Goal: Information Seeking & Learning: Compare options

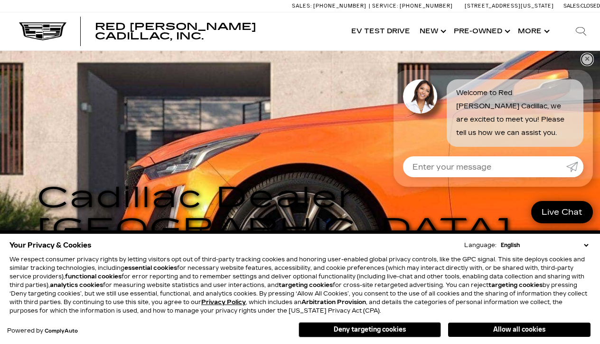
click at [588, 60] on link "✕" at bounding box center [587, 59] width 11 height 11
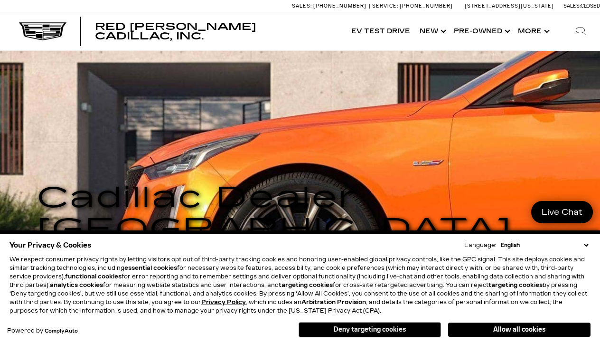
click at [384, 330] on button "Deny targeting cookies" at bounding box center [370, 329] width 142 height 15
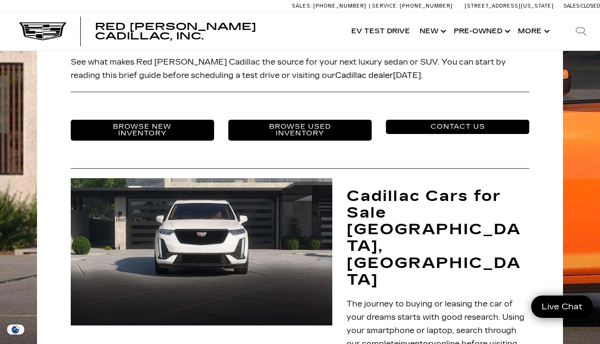
scroll to position [384, 0]
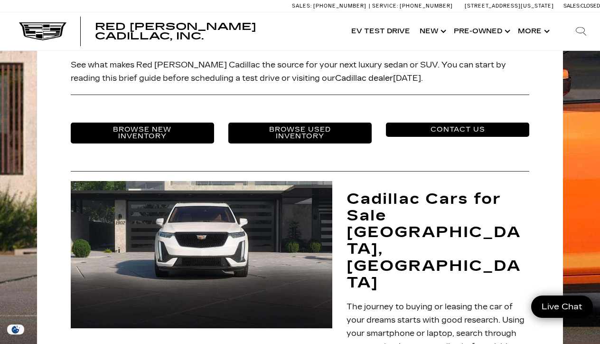
click at [146, 123] on link "Browse New Inventory" at bounding box center [142, 133] width 143 height 21
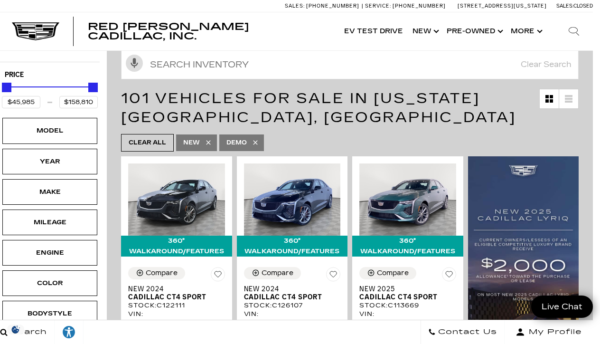
scroll to position [147, 7]
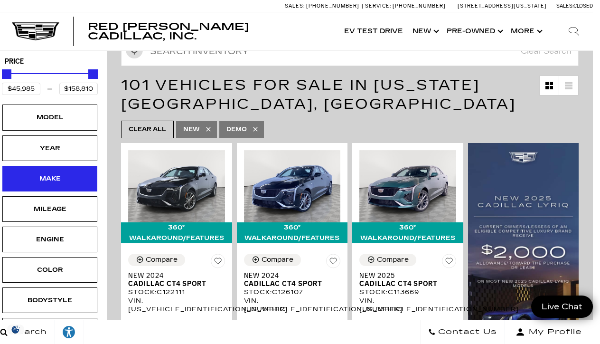
click at [50, 173] on div "Make" at bounding box center [49, 178] width 47 height 10
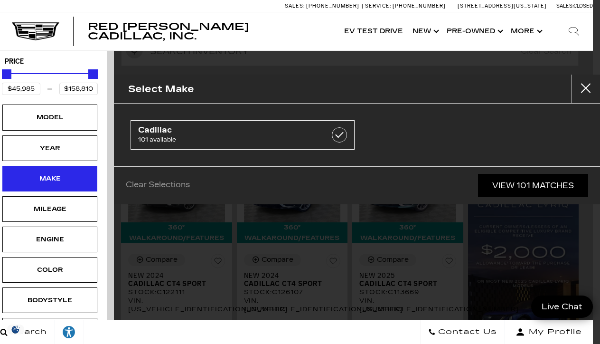
click at [50, 173] on div "Make" at bounding box center [49, 178] width 47 height 10
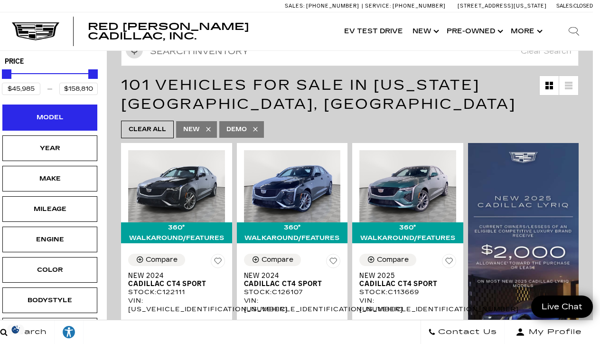
click at [40, 112] on div "Model" at bounding box center [49, 117] width 47 height 10
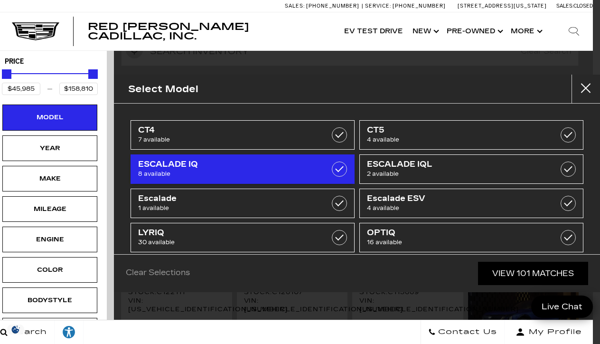
click at [342, 169] on label at bounding box center [339, 168] width 15 height 15
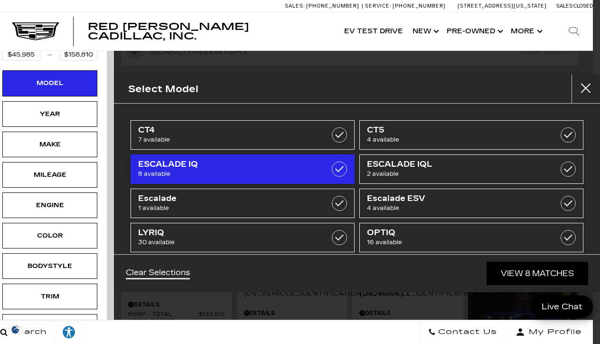
type input "$133,515"
checkbox input "true"
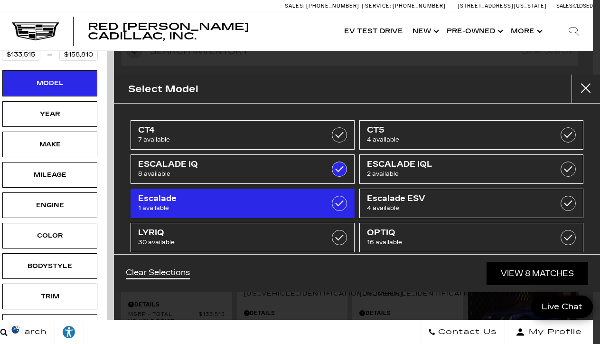
scroll to position [0, 7]
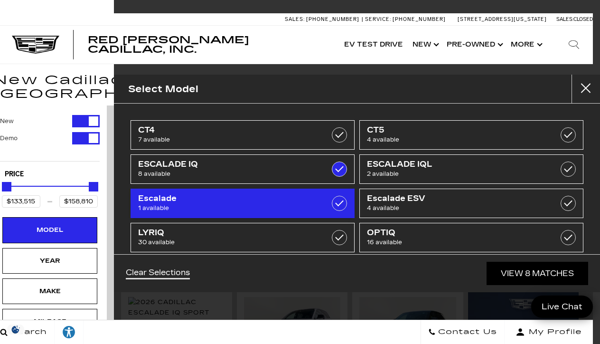
click at [339, 198] on label at bounding box center [339, 203] width 15 height 15
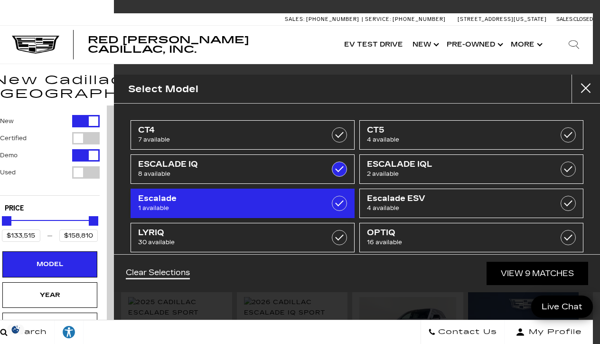
type input "$131,969"
checkbox input "true"
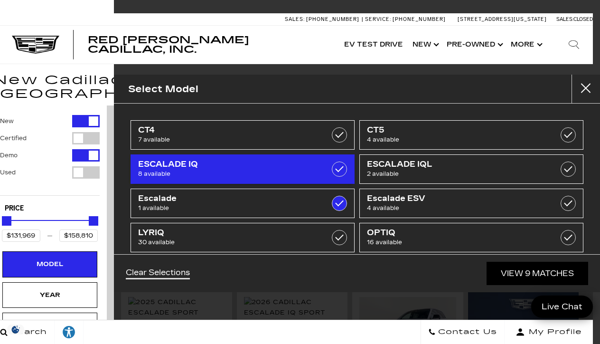
click at [337, 172] on label at bounding box center [339, 168] width 15 height 15
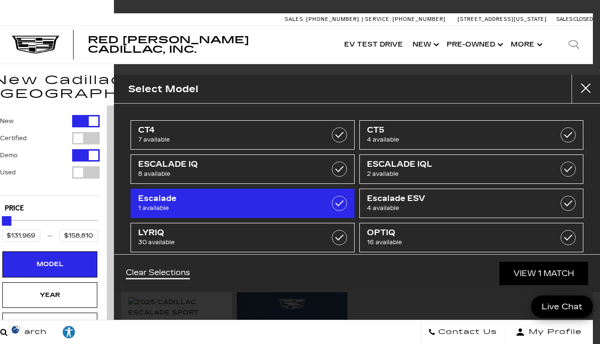
type input "$131,969"
checkbox input "false"
click at [340, 200] on label at bounding box center [339, 203] width 15 height 15
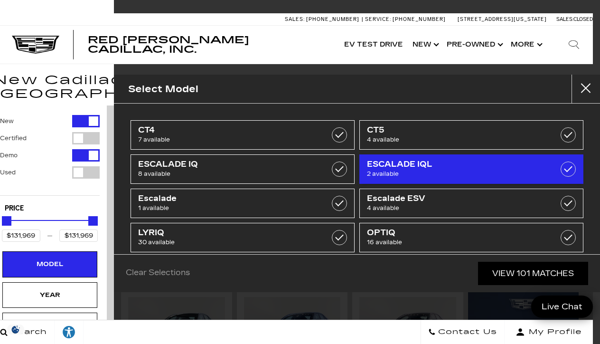
type input "$45,985"
type input "$158,810"
checkbox input "false"
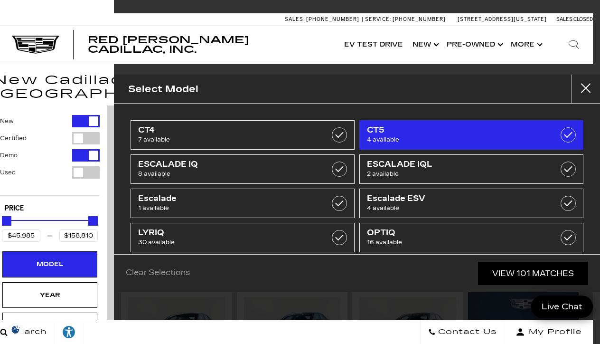
click at [567, 136] on label at bounding box center [568, 134] width 15 height 15
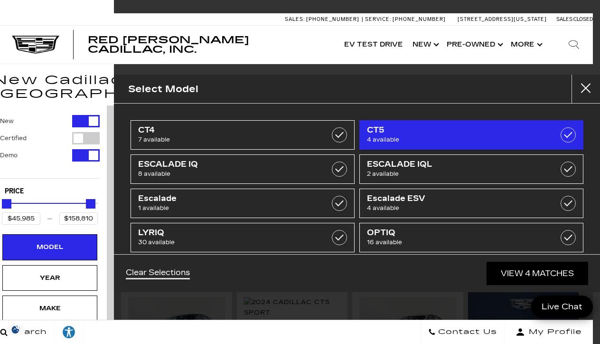
type input "$50,467"
type input "$56,635"
checkbox input "true"
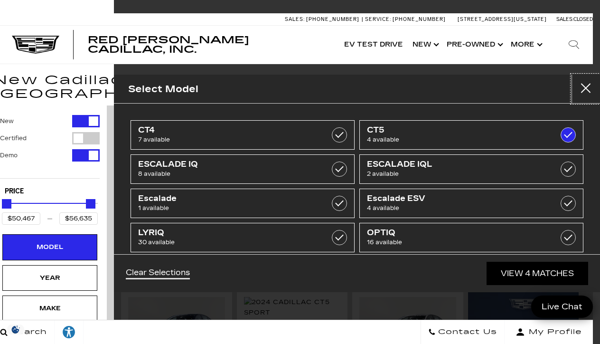
click at [583, 86] on button "Close" at bounding box center [586, 89] width 28 height 28
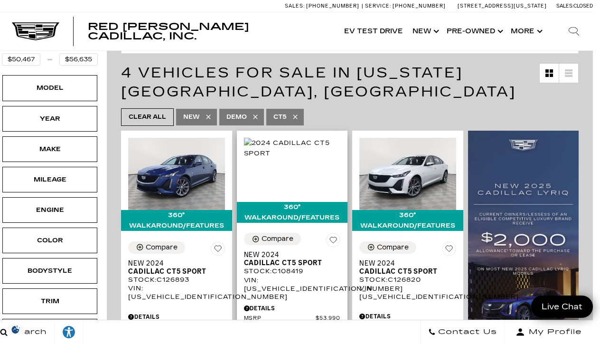
scroll to position [159, 7]
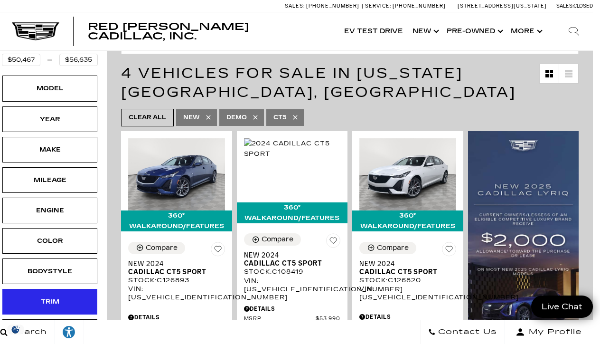
click at [44, 296] on div "Trim" at bounding box center [49, 301] width 47 height 10
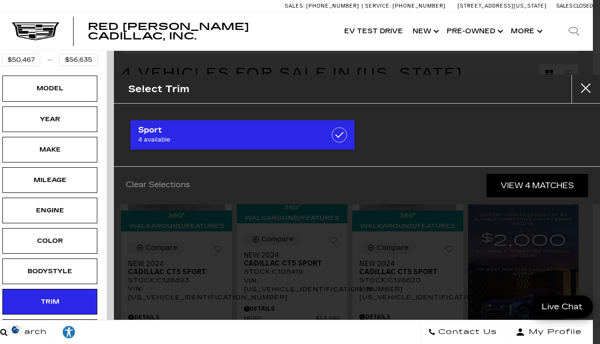
click at [336, 135] on label at bounding box center [339, 134] width 15 height 15
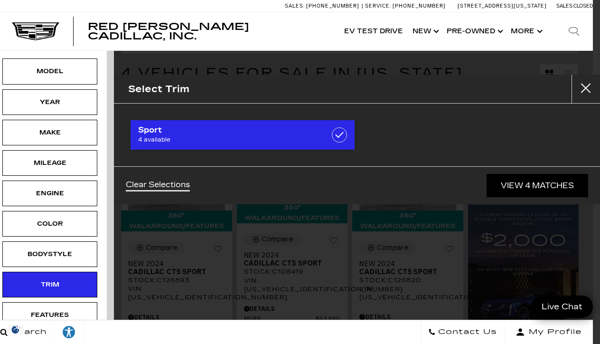
checkbox input "true"
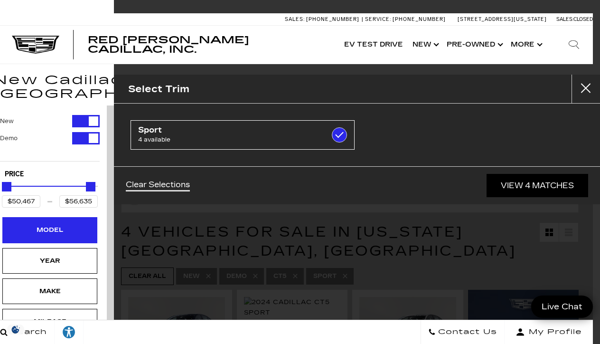
click at [54, 225] on div "Model" at bounding box center [49, 230] width 47 height 10
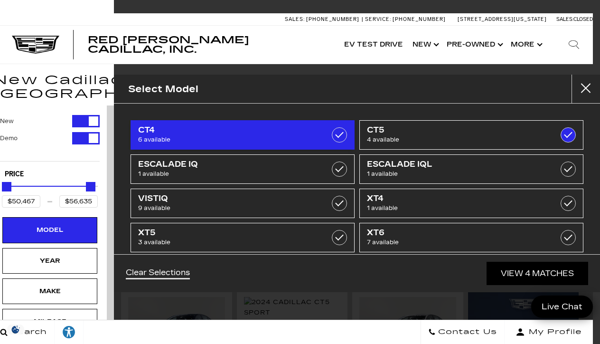
click at [160, 141] on span "6 available" at bounding box center [227, 139] width 178 height 9
type input "$45,985"
checkbox input "true"
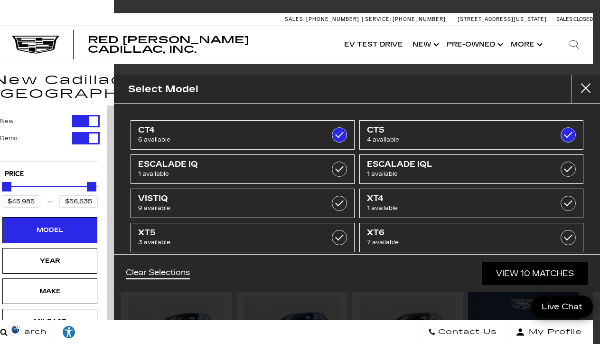
click at [515, 275] on link "View 10 Matches" at bounding box center [535, 273] width 106 height 23
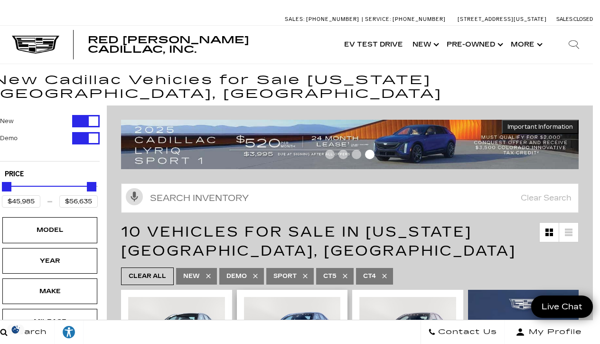
scroll to position [0, 7]
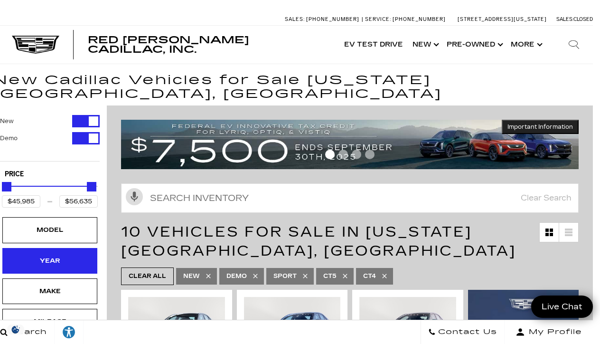
click at [53, 256] on div "Year" at bounding box center [49, 261] width 47 height 10
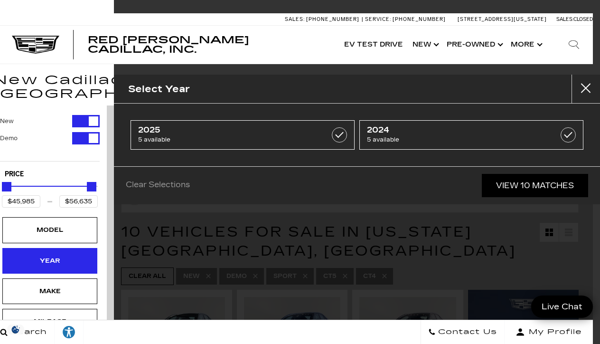
click at [53, 256] on div "Year" at bounding box center [49, 261] width 47 height 10
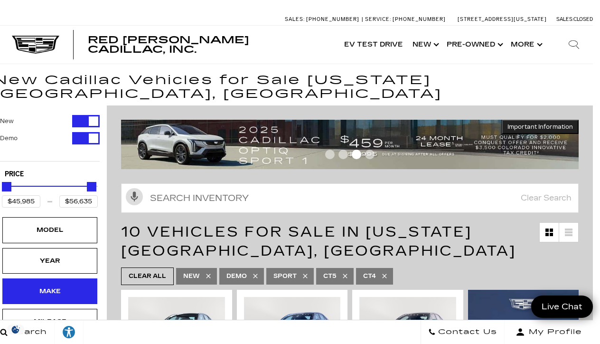
click at [61, 286] on div "Make" at bounding box center [49, 291] width 47 height 10
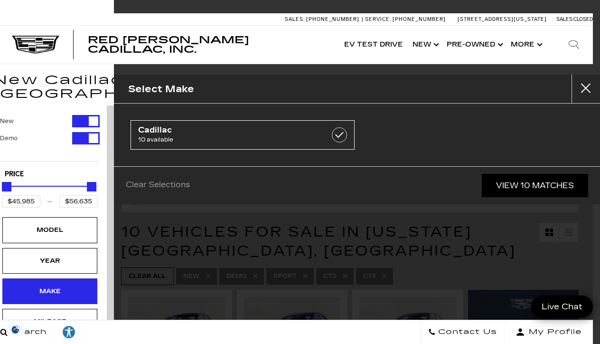
click at [61, 286] on div "Make" at bounding box center [49, 291] width 47 height 10
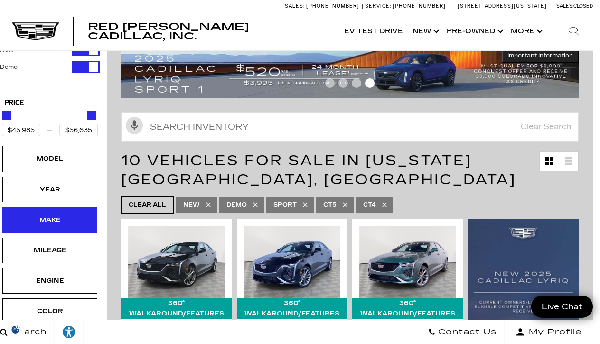
scroll to position [72, 7]
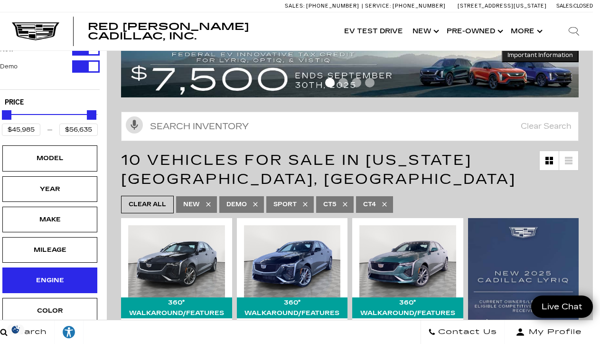
click at [60, 275] on div "Engine" at bounding box center [49, 280] width 47 height 10
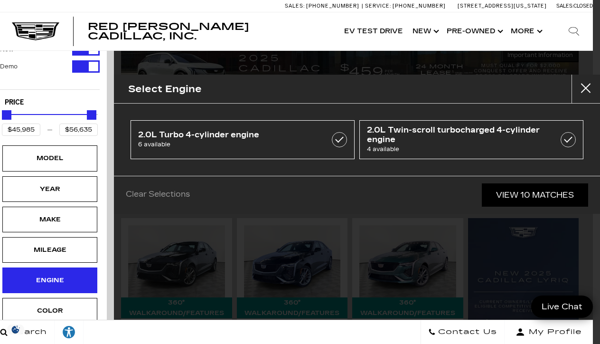
click at [55, 275] on div "Engine" at bounding box center [49, 280] width 47 height 10
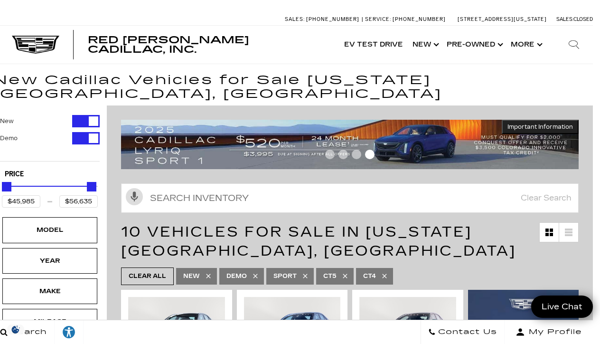
scroll to position [0, 7]
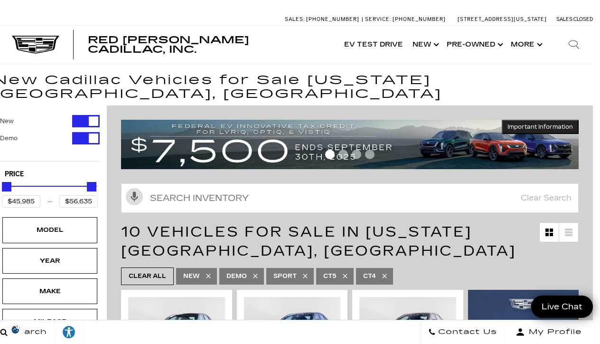
click at [305, 272] on icon at bounding box center [306, 276] width 8 height 8
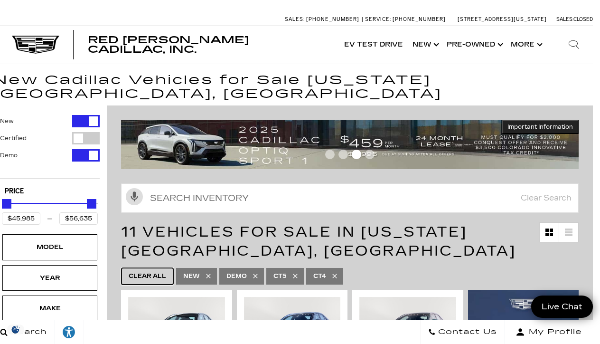
click at [156, 270] on span "Clear All" at bounding box center [148, 276] width 38 height 12
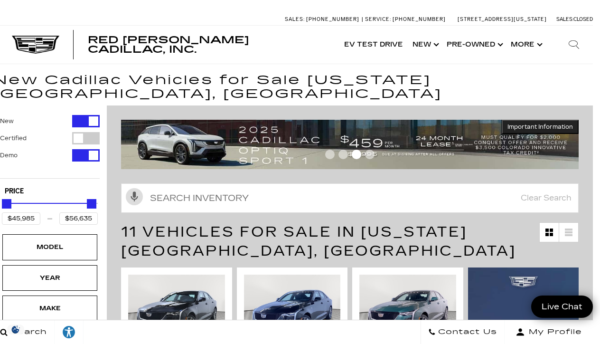
type input "$11,000"
type input "$158,810"
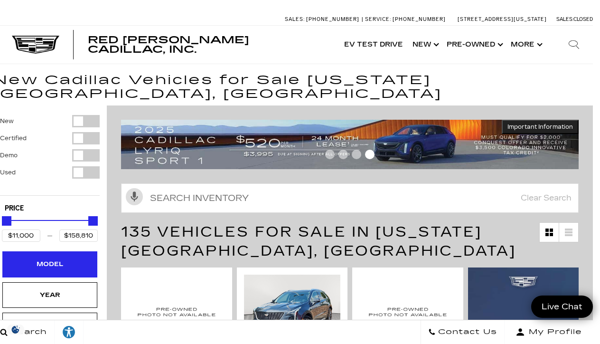
click at [50, 259] on div "Model" at bounding box center [49, 264] width 47 height 10
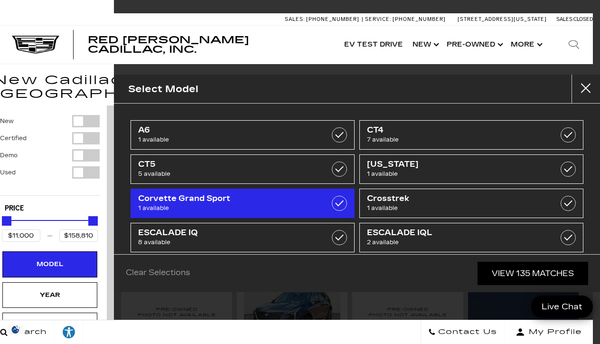
click at [192, 203] on span "1 available" at bounding box center [227, 207] width 178 height 9
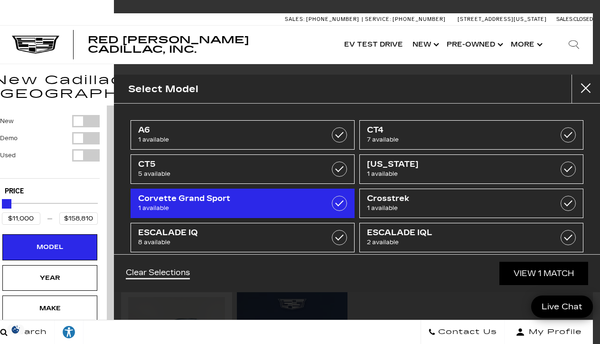
type input "$61,500"
checkbox input "true"
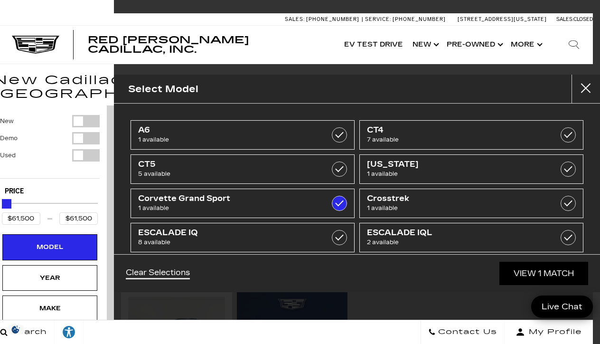
click at [524, 273] on link "View 1 Match" at bounding box center [544, 273] width 89 height 23
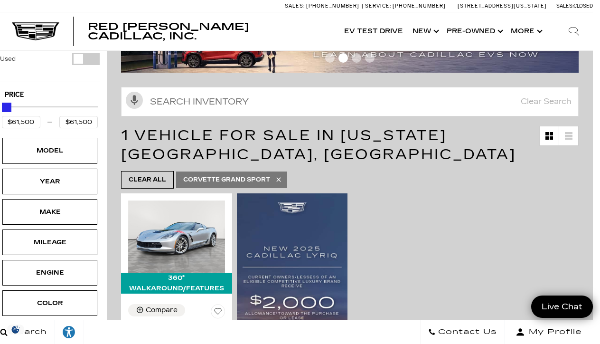
scroll to position [99, 7]
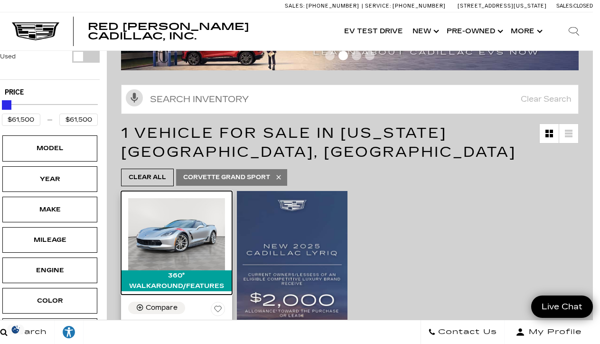
click at [186, 233] on img at bounding box center [176, 234] width 97 height 73
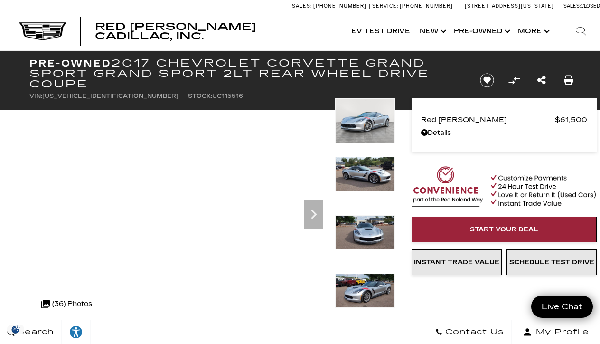
click at [367, 172] on img at bounding box center [365, 174] width 60 height 34
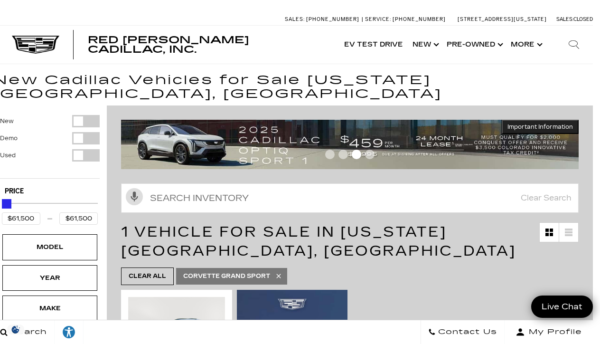
scroll to position [0, 7]
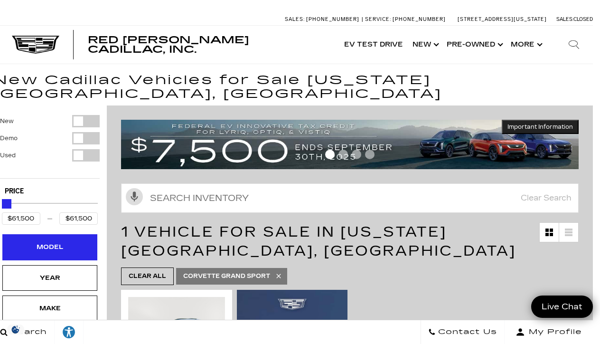
click at [41, 242] on div "Model" at bounding box center [49, 247] width 47 height 10
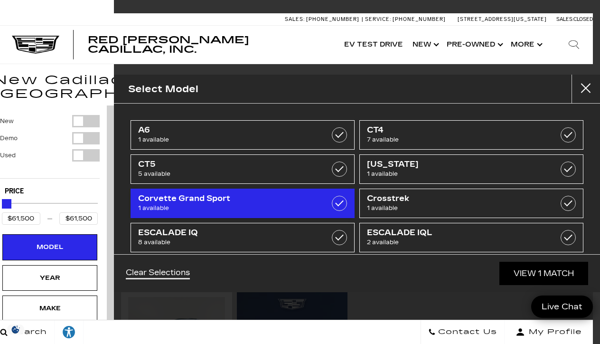
click at [340, 199] on label at bounding box center [339, 203] width 15 height 15
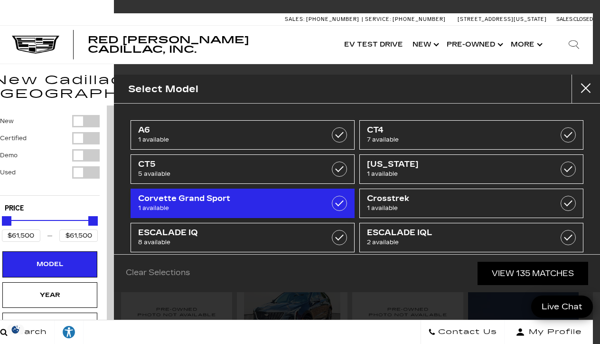
type input "$11,000"
type input "$158,810"
checkbox input "false"
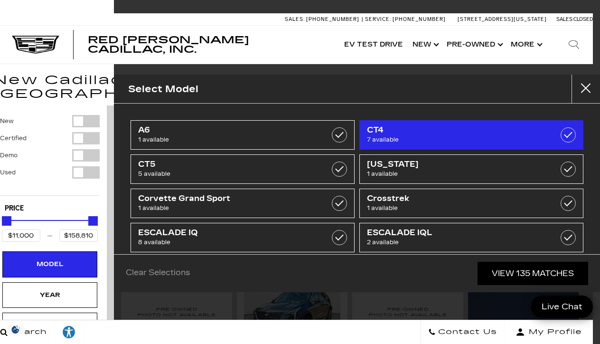
click at [568, 134] on label at bounding box center [568, 134] width 15 height 15
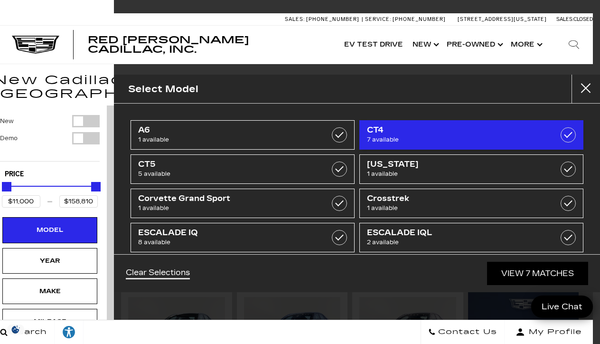
type input "$45,985"
type input "$53,735"
checkbox input "true"
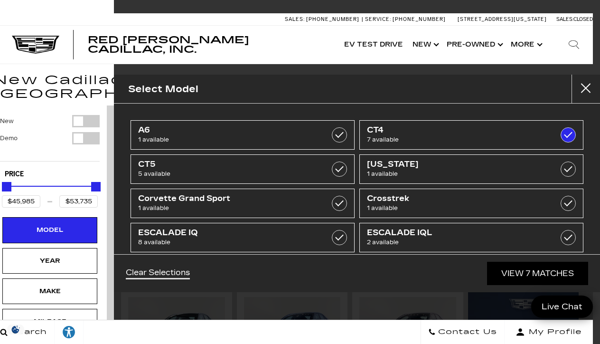
click at [541, 275] on link "View 7 Matches" at bounding box center [537, 273] width 101 height 23
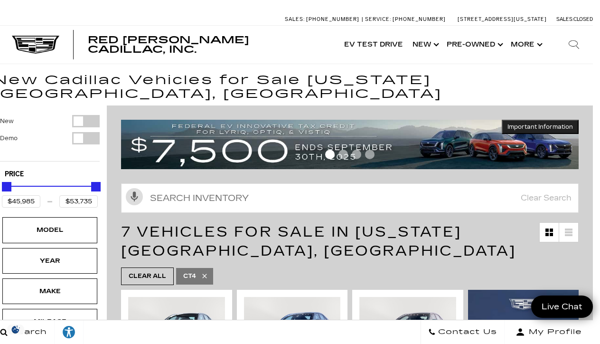
scroll to position [0, 7]
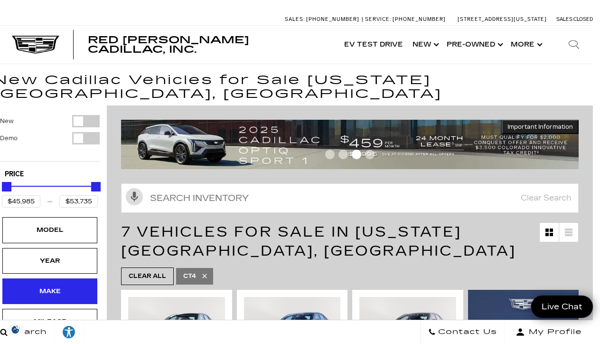
click at [76, 278] on div "Make" at bounding box center [49, 291] width 95 height 26
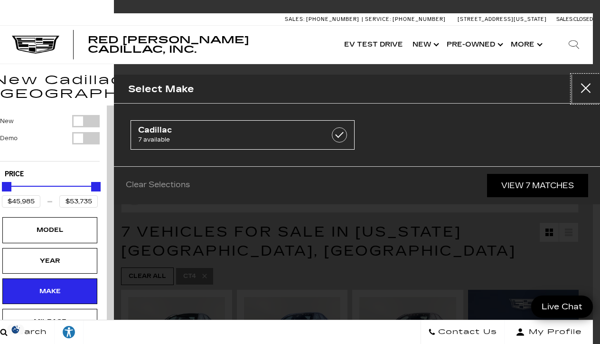
click at [589, 87] on button "Close" at bounding box center [586, 89] width 28 height 28
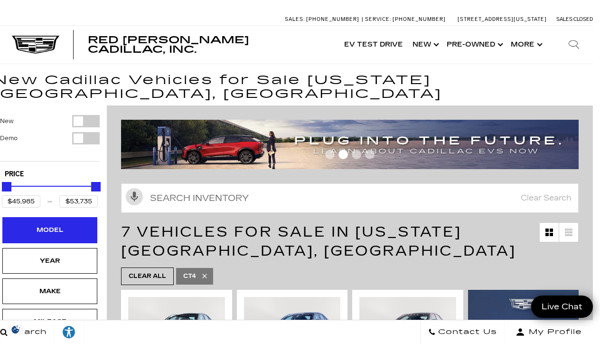
click at [73, 225] on div "Model" at bounding box center [49, 230] width 47 height 10
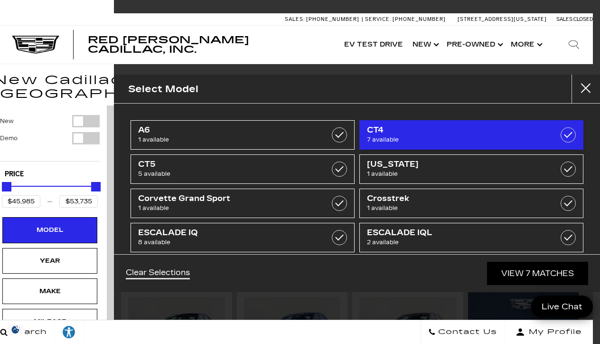
click at [570, 135] on label at bounding box center [568, 134] width 15 height 15
type input "$11,000"
type input "$158,810"
checkbox input "false"
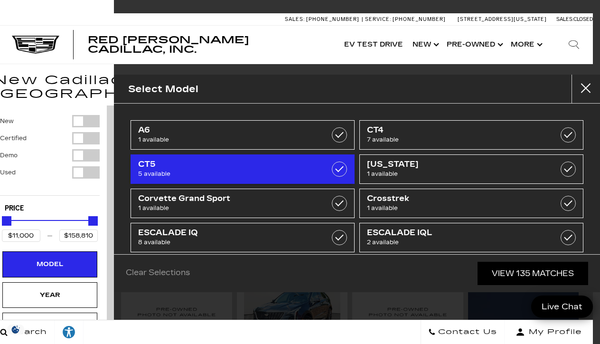
click at [209, 169] on span "CT5" at bounding box center [227, 164] width 178 height 9
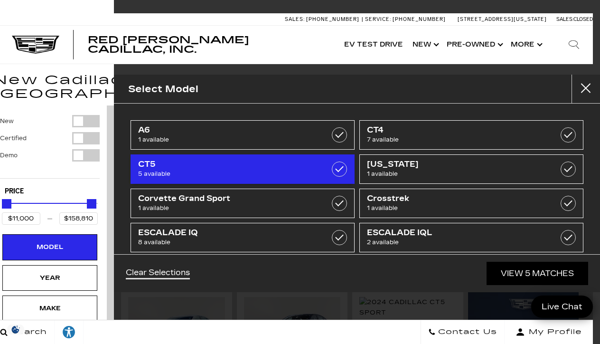
type input "$48,000"
type input "$56,635"
checkbox input "true"
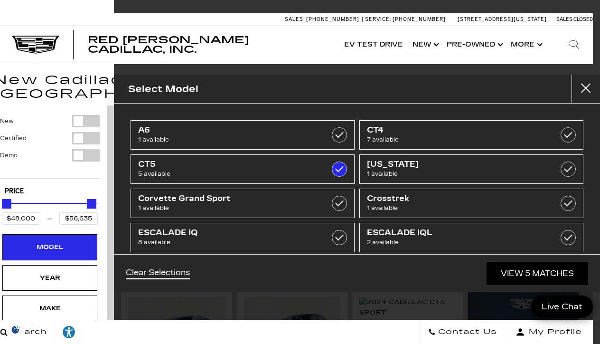
click at [500, 274] on link "View 5 Matches" at bounding box center [538, 273] width 102 height 23
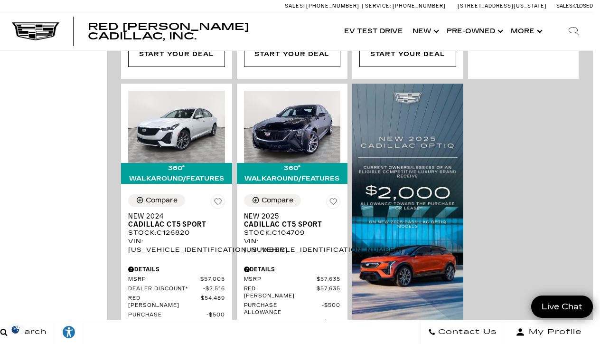
scroll to position [655, 7]
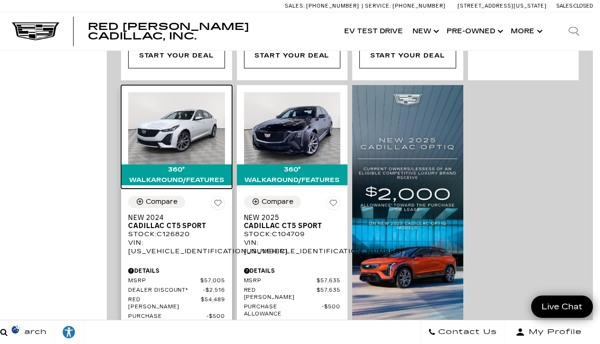
click at [185, 106] on img at bounding box center [176, 128] width 97 height 72
